Goal: Find specific page/section: Find specific page/section

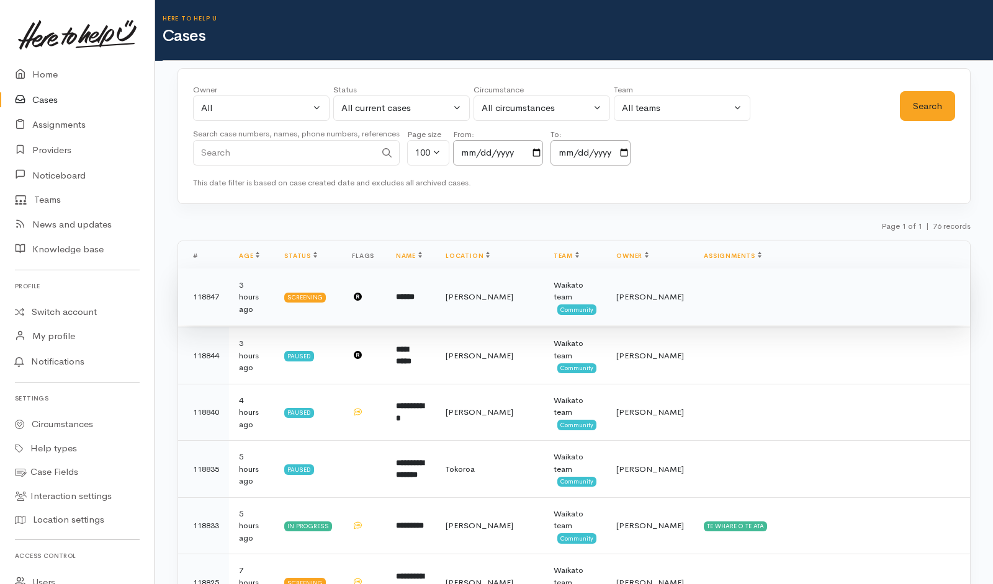
click at [483, 308] on td "[PERSON_NAME]" at bounding box center [490, 297] width 108 height 57
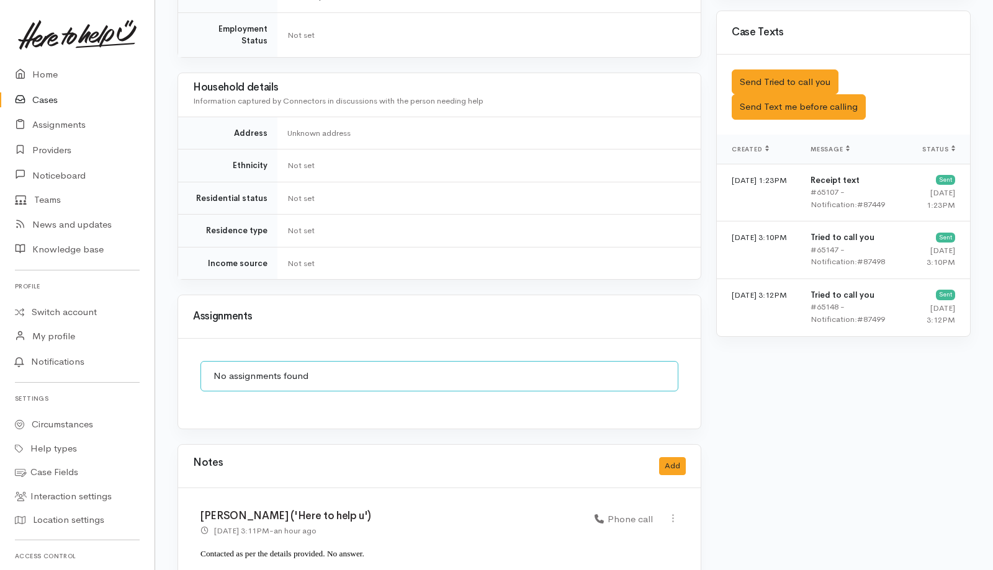
scroll to position [857, 0]
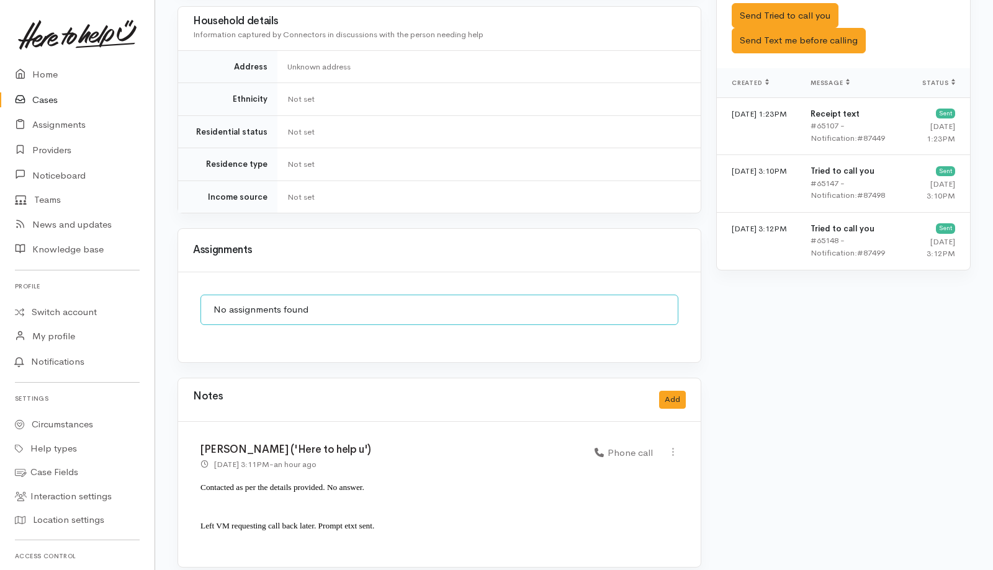
click at [51, 99] on link "Cases" at bounding box center [77, 99] width 154 height 25
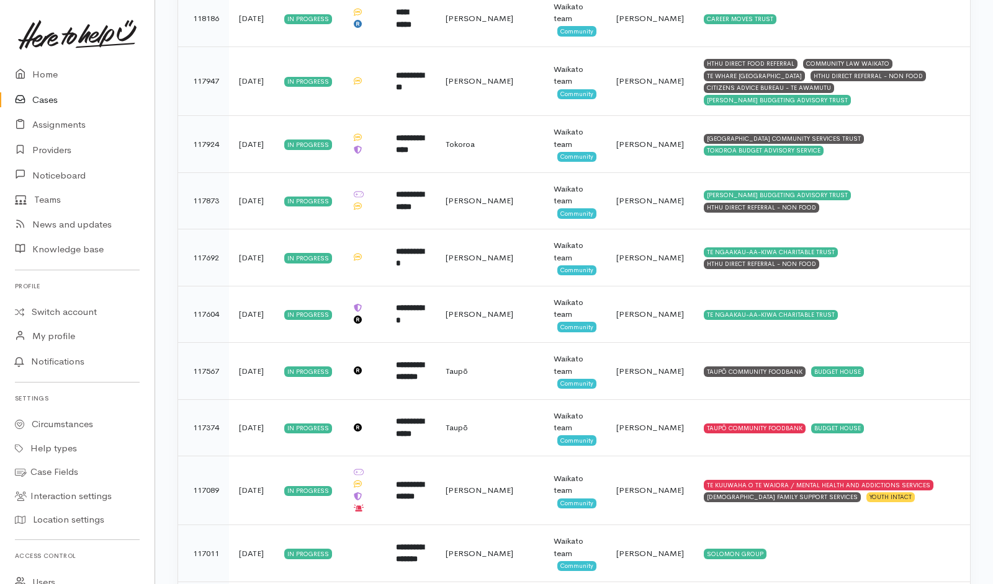
scroll to position [4041, 0]
